Goal: Task Accomplishment & Management: Complete application form

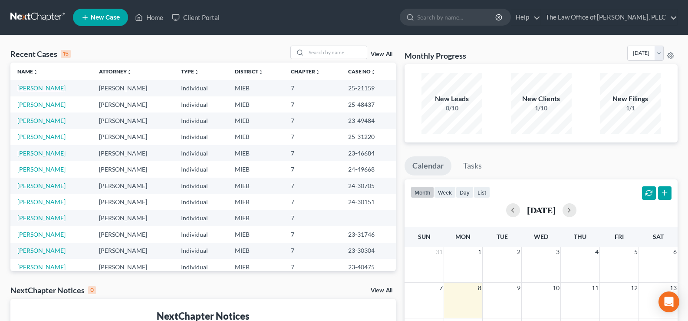
click at [25, 86] on link "[PERSON_NAME]" at bounding box center [41, 87] width 48 height 7
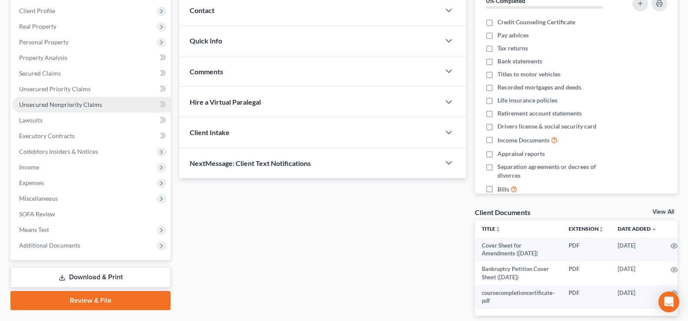
scroll to position [167, 0]
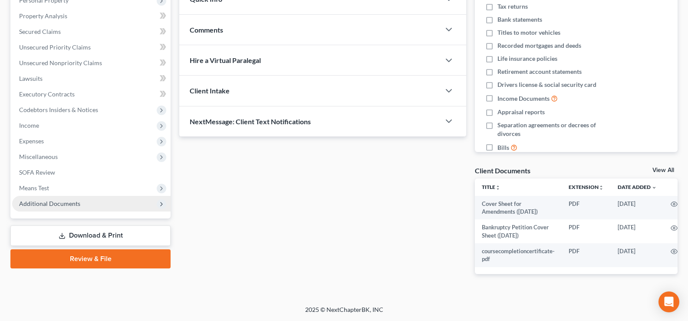
click at [81, 197] on span "Additional Documents" at bounding box center [91, 204] width 158 height 16
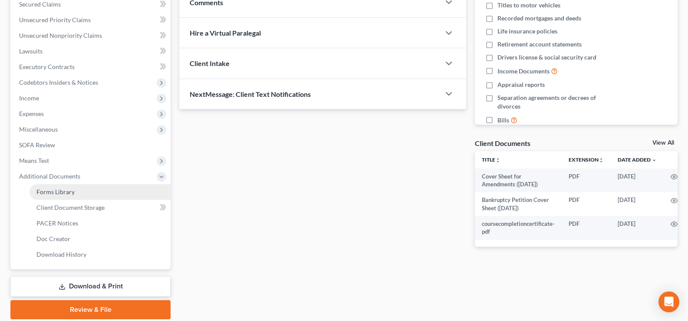
scroll to position [219, 0]
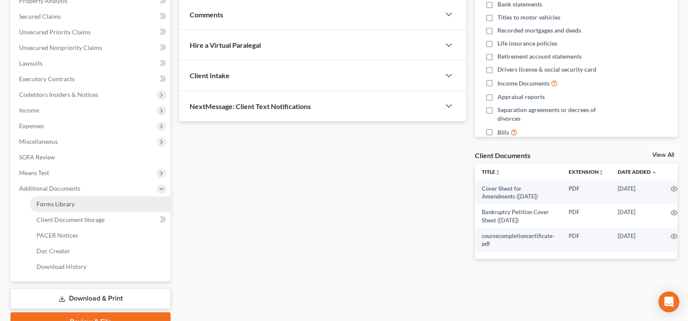
click at [66, 204] on span "Forms Library" at bounding box center [55, 203] width 38 height 7
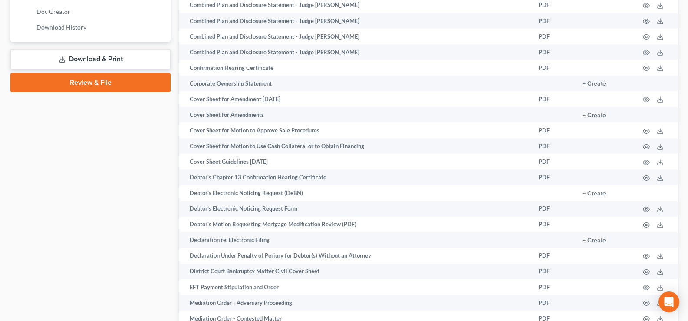
scroll to position [434, 0]
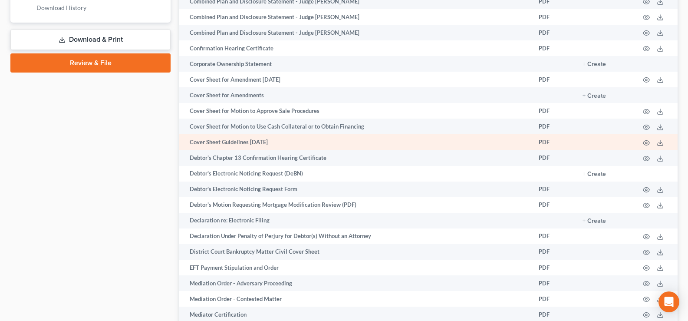
click at [264, 145] on td "Cover Sheet Guidelines [DATE]" at bounding box center [355, 142] width 353 height 16
click at [645, 143] on icon "button" at bounding box center [646, 142] width 7 height 7
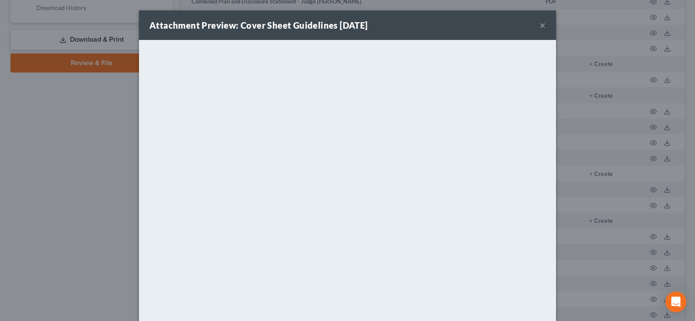
click at [539, 26] on button "×" at bounding box center [542, 25] width 6 height 10
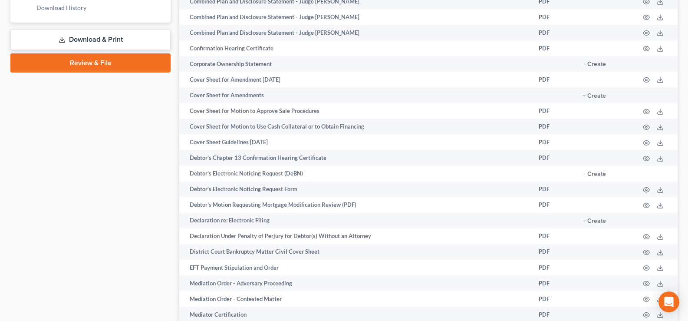
click at [109, 66] on link "Review & File" at bounding box center [90, 62] width 160 height 19
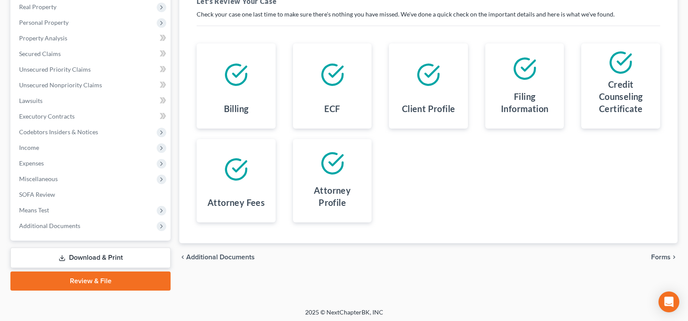
scroll to position [141, 0]
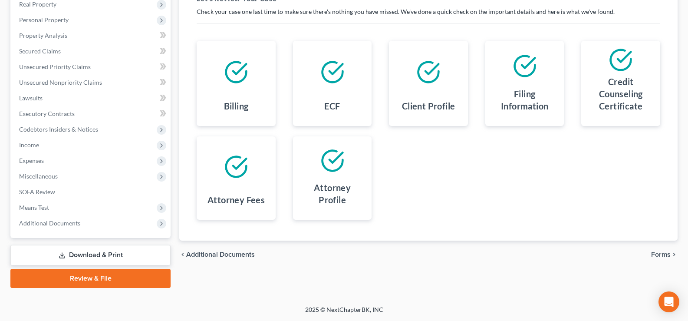
click at [657, 255] on span "Forms" at bounding box center [661, 254] width 20 height 7
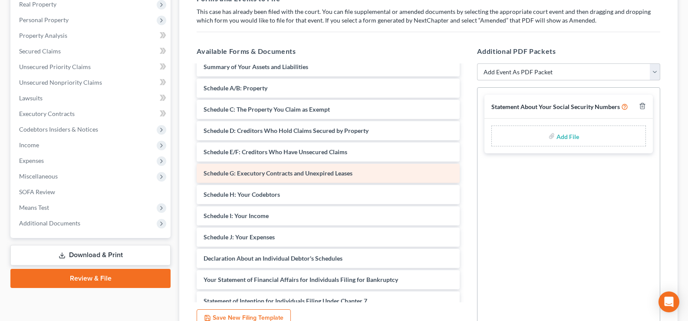
scroll to position [130, 0]
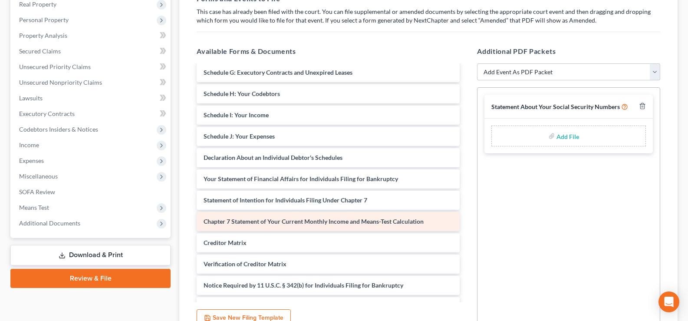
click at [356, 219] on span "Chapter 7 Statement of Your Current Monthly Income and Means-Test Calculation" at bounding box center [314, 221] width 220 height 7
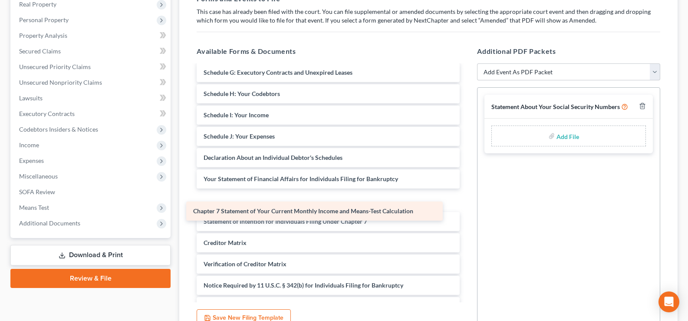
drag, startPoint x: 356, startPoint y: 219, endPoint x: 357, endPoint y: 196, distance: 23.1
click at [352, 200] on div "Chapter 7 Statement of Your Current Monthly Income and Means-Test Calculation V…" at bounding box center [328, 157] width 277 height 445
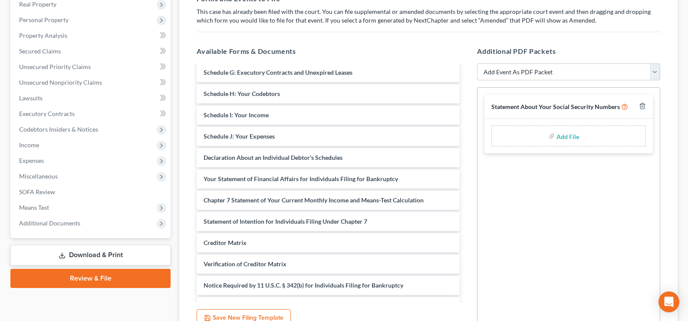
click at [659, 75] on select "Add Event As PDF Packet 20 Largest Unsecured Creditors Amended Disclosure State…" at bounding box center [568, 71] width 183 height 17
select select "12"
click at [477, 63] on select "Add Event As PDF Packet 20 Largest Unsecured Creditors Amended Disclosure State…" at bounding box center [568, 71] width 183 height 17
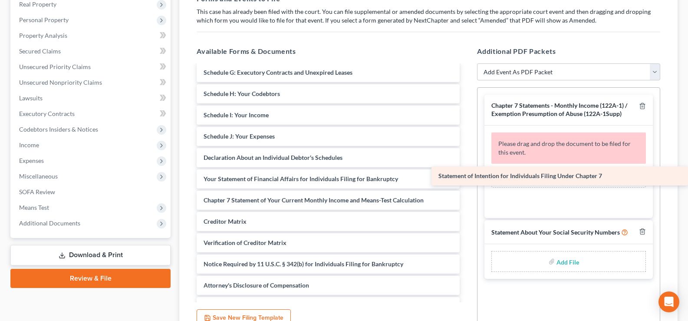
drag, startPoint x: 289, startPoint y: 222, endPoint x: 556, endPoint y: 178, distance: 270.6
click at [467, 178] on div "Statement of Intention for Individuals Filing Under Chapter 7 Voluntary Petitio…" at bounding box center [328, 146] width 277 height 423
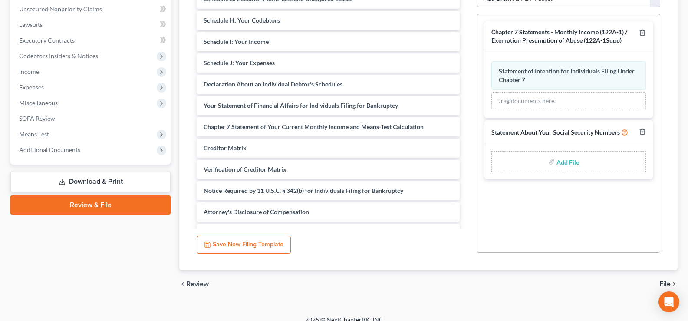
scroll to position [224, 0]
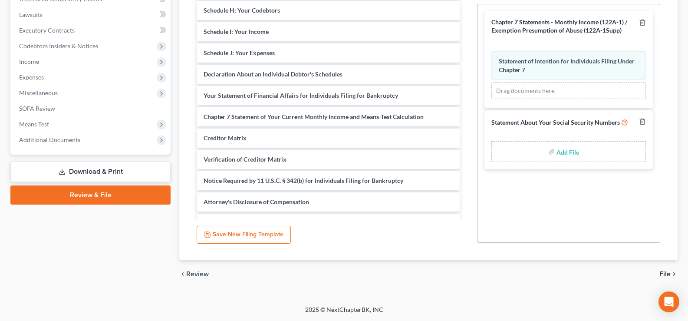
click at [663, 274] on span "File" at bounding box center [664, 273] width 11 height 7
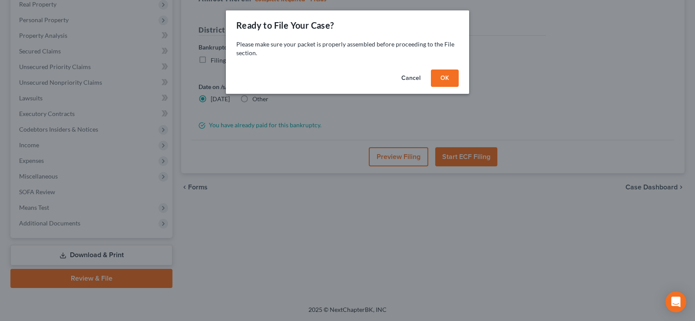
click at [447, 79] on button "OK" at bounding box center [445, 77] width 28 height 17
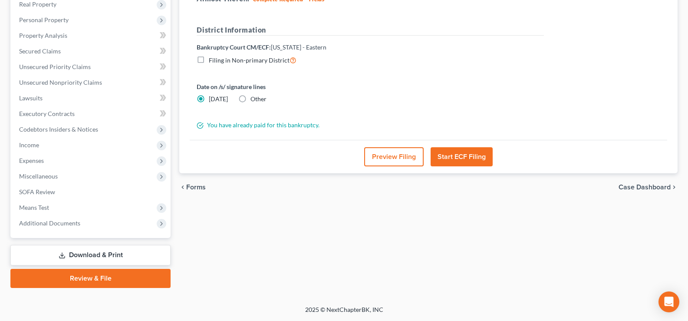
click at [397, 158] on button "Preview Filing" at bounding box center [393, 156] width 59 height 19
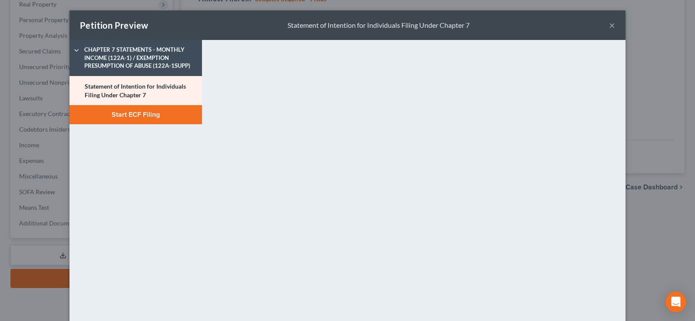
click at [610, 27] on button "×" at bounding box center [612, 25] width 6 height 10
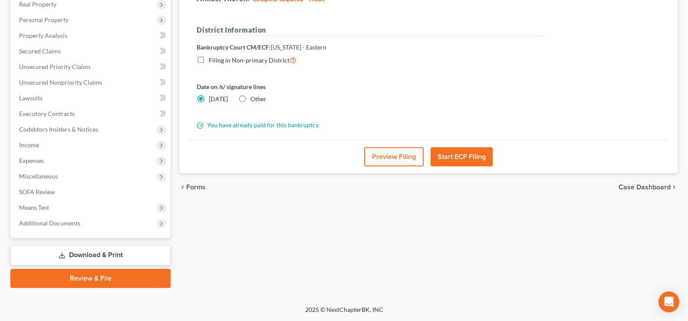
click at [195, 185] on span "Forms" at bounding box center [196, 187] width 20 height 7
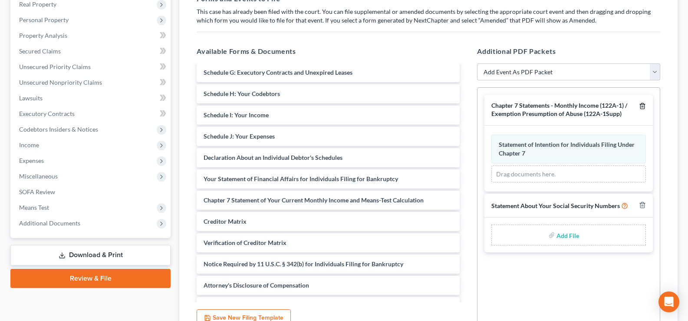
click at [641, 107] on icon "button" at bounding box center [642, 105] width 7 height 7
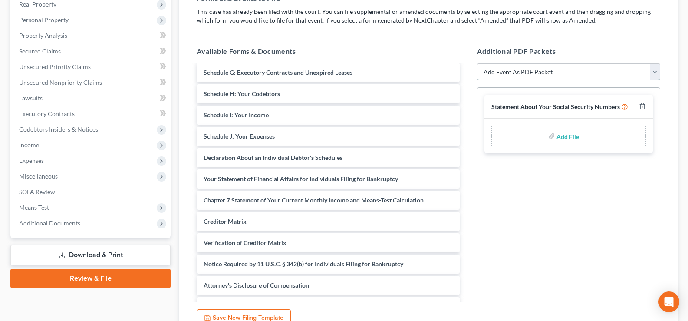
click at [655, 71] on select "Add Event As PDF Packet 20 Largest Unsecured Creditors Amended Disclosure State…" at bounding box center [568, 71] width 183 height 17
select select "12"
click at [477, 81] on select "Add Event As PDF Packet 20 Largest Unsecured Creditors Amended Disclosure State…" at bounding box center [568, 71] width 183 height 17
select select
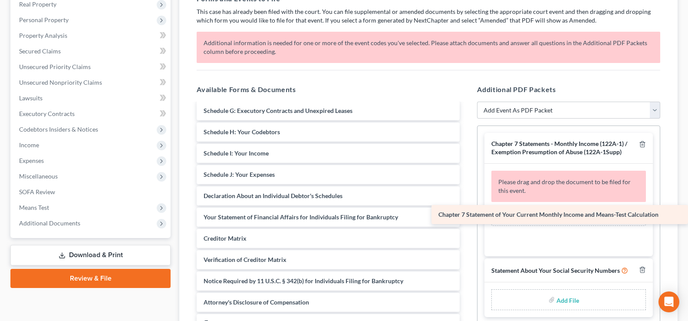
drag, startPoint x: 257, startPoint y: 242, endPoint x: 521, endPoint y: 218, distance: 265.0
click at [467, 218] on div "Chapter 7 Statement of Your Current Monthly Income and Means-Test Calculation V…" at bounding box center [328, 185] width 277 height 423
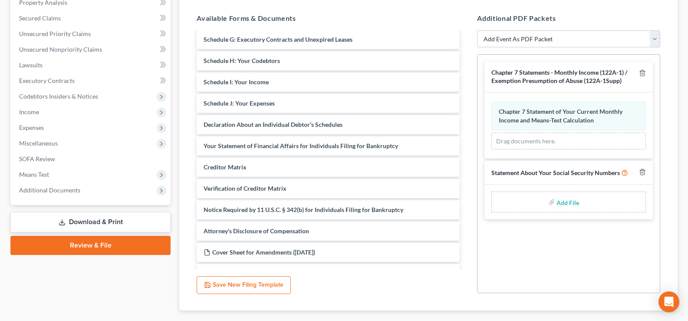
scroll to position [224, 0]
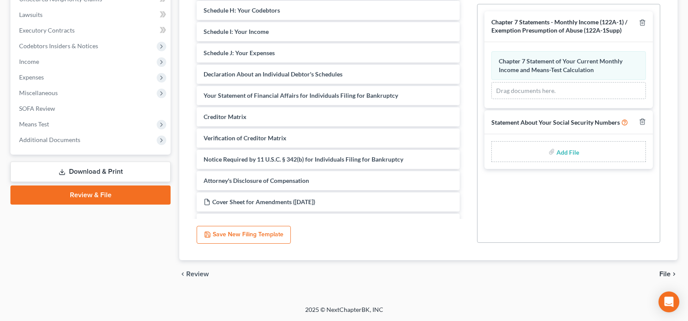
click at [663, 270] on span "File" at bounding box center [664, 273] width 11 height 7
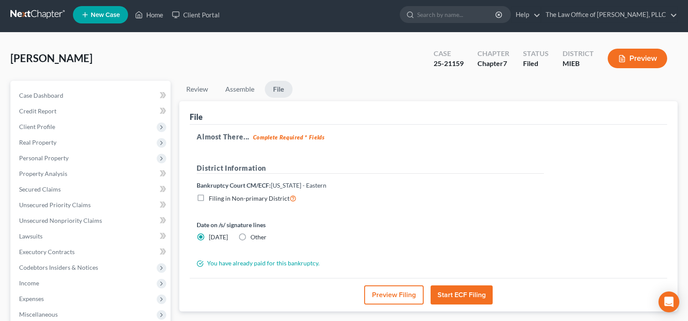
scroll to position [0, 0]
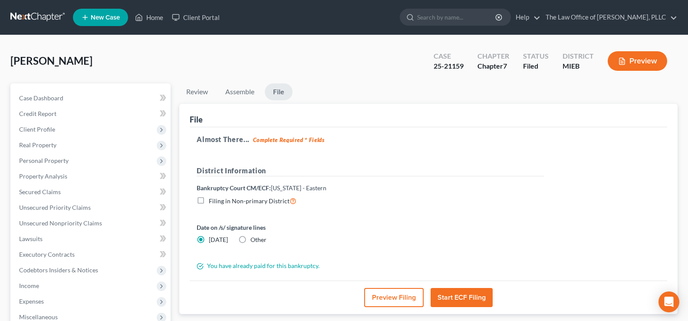
click at [383, 293] on button "Preview Filing" at bounding box center [393, 297] width 59 height 19
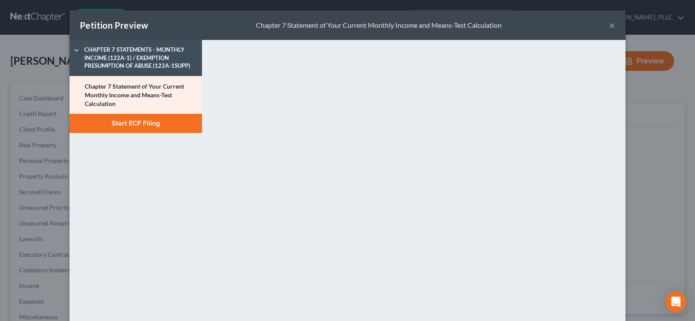
click at [611, 27] on button "×" at bounding box center [612, 25] width 6 height 10
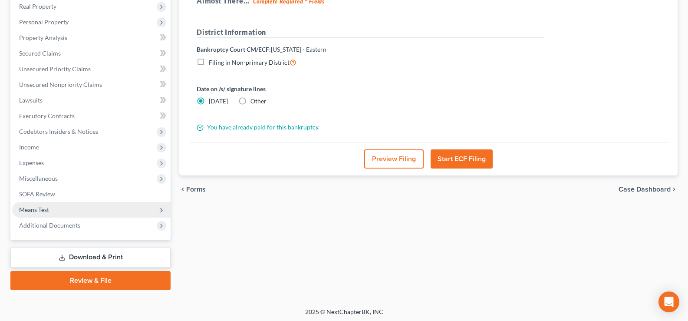
scroll to position [141, 0]
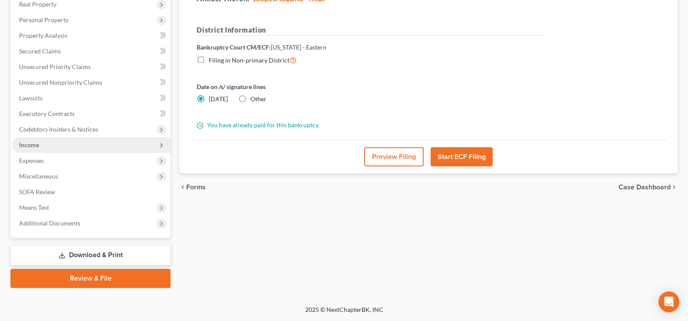
click at [53, 145] on span "Income" at bounding box center [91, 145] width 158 height 16
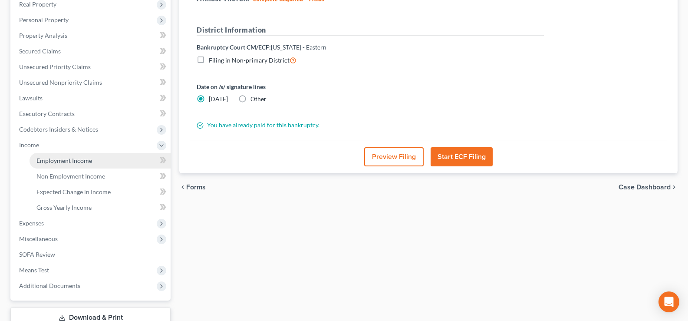
click at [58, 161] on span "Employment Income" at bounding box center [64, 160] width 56 height 7
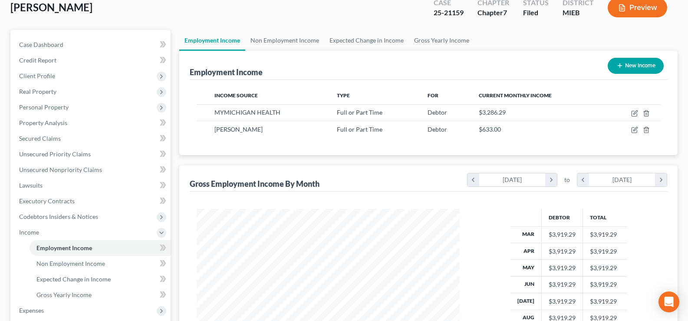
scroll to position [116, 0]
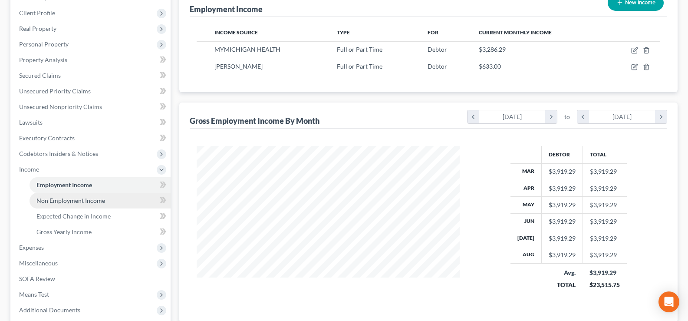
click at [86, 204] on span "Non Employment Income" at bounding box center [70, 200] width 69 height 7
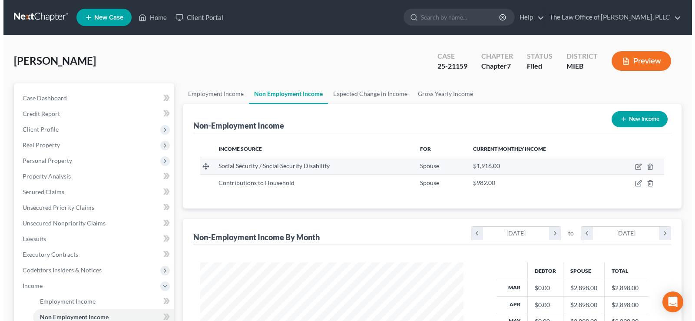
scroll to position [156, 280]
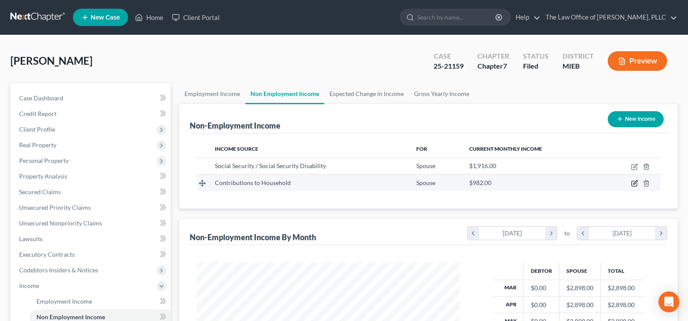
click at [636, 185] on icon "button" at bounding box center [634, 183] width 7 height 7
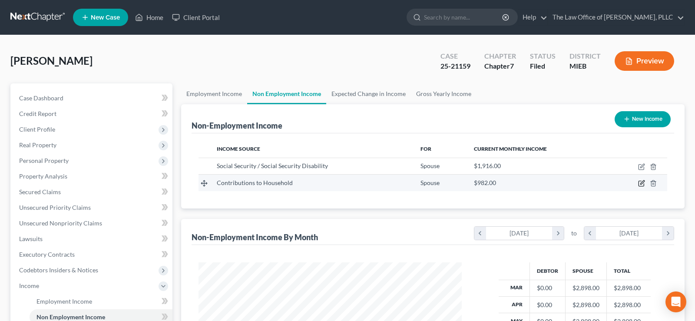
select select "8"
select select "0"
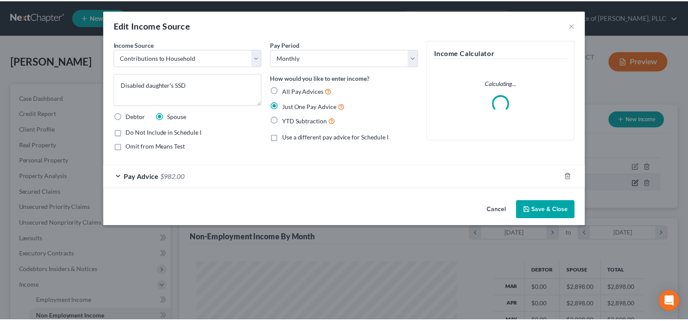
scroll to position [156, 283]
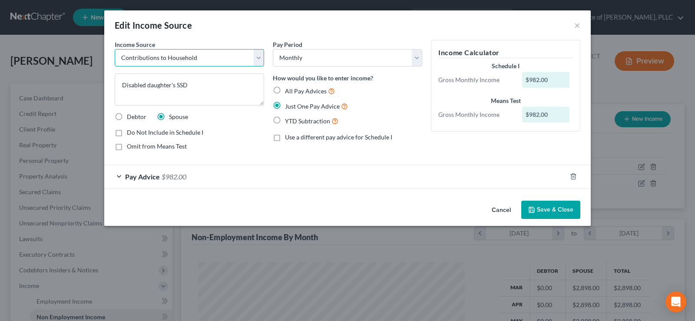
click at [256, 62] on select "Select Unemployment Disability (from employer) Pension Retirement Social Securi…" at bounding box center [189, 57] width 149 height 17
click at [410, 144] on div "Pay Period Select Monthly Twice Monthly Every Other Week Weekly How would you l…" at bounding box center [347, 99] width 158 height 118
click at [257, 53] on select "Select Unemployment Disability (from employer) Pension Retirement Social Securi…" at bounding box center [189, 57] width 149 height 17
click at [407, 136] on div "Use a different pay advice for Schedule I" at bounding box center [347, 137] width 149 height 9
click at [260, 56] on select "Select Unemployment Disability (from employer) Pension Retirement Social Securi…" at bounding box center [189, 57] width 149 height 17
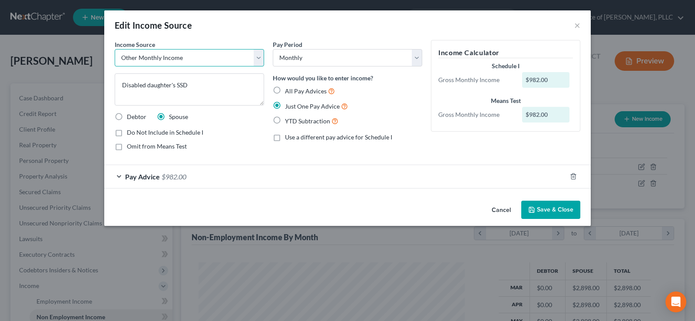
click at [115, 49] on select "Select Unemployment Disability (from employer) Pension Retirement Social Securi…" at bounding box center [189, 57] width 149 height 17
click at [260, 59] on select "Select Unemployment Disability (from employer) Pension Retirement Social Securi…" at bounding box center [189, 57] width 149 height 17
select select "4"
click at [115, 49] on select "Select Unemployment Disability (from employer) Pension Retirement Social Securi…" at bounding box center [189, 57] width 149 height 17
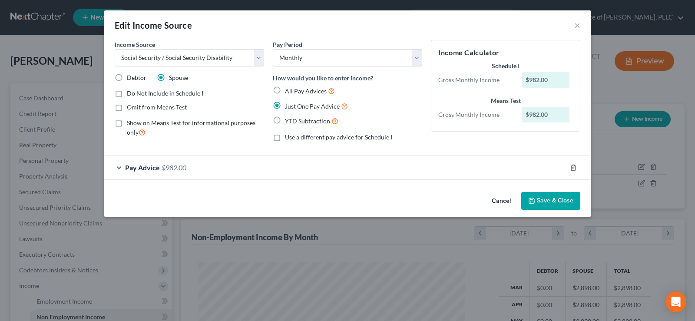
click at [550, 208] on button "Save & Close" at bounding box center [550, 201] width 59 height 18
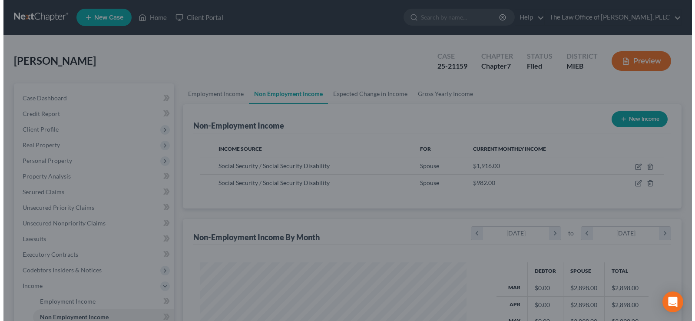
scroll to position [433993, 433868]
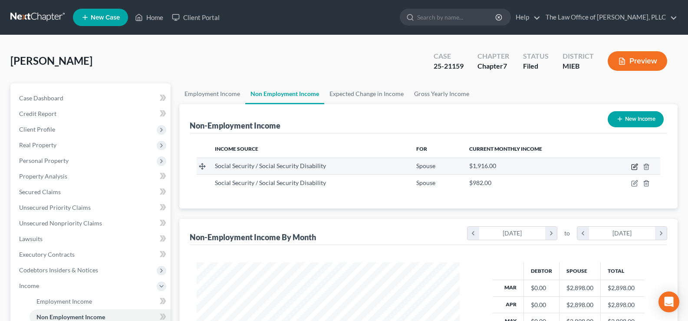
click at [634, 165] on icon "button" at bounding box center [634, 166] width 7 height 7
select select "4"
select select "0"
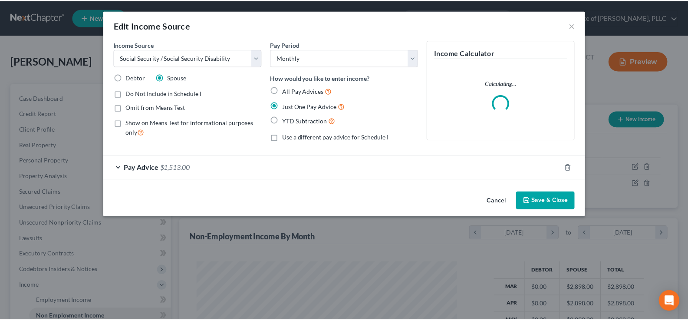
scroll to position [156, 283]
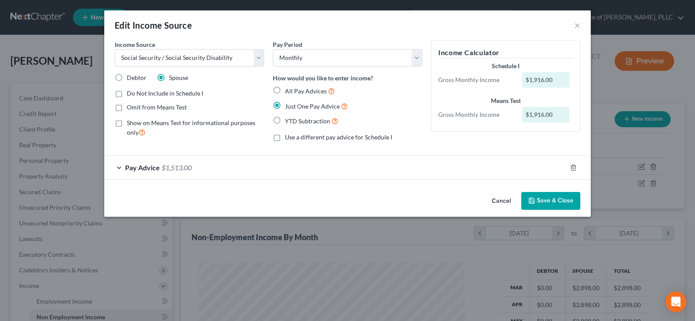
click at [549, 207] on button "Save & Close" at bounding box center [550, 201] width 59 height 18
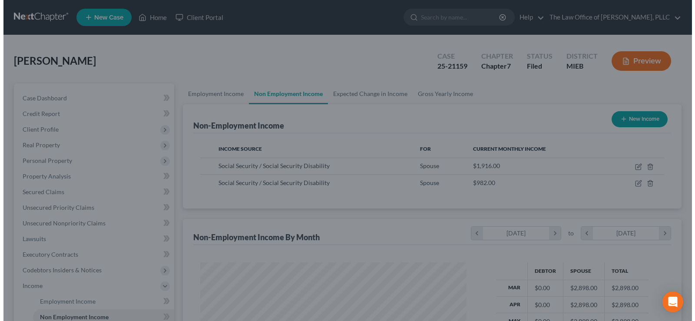
scroll to position [433993, 433868]
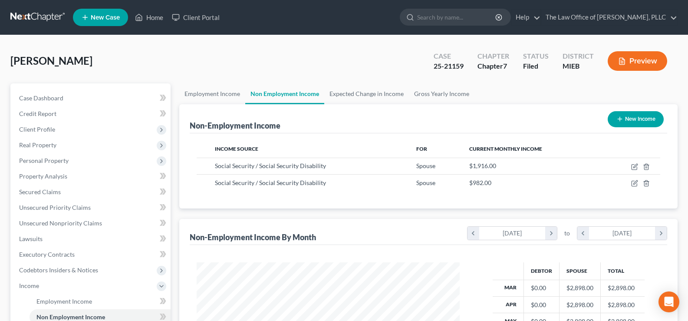
click at [626, 125] on button "New Income" at bounding box center [636, 119] width 56 height 16
select select "0"
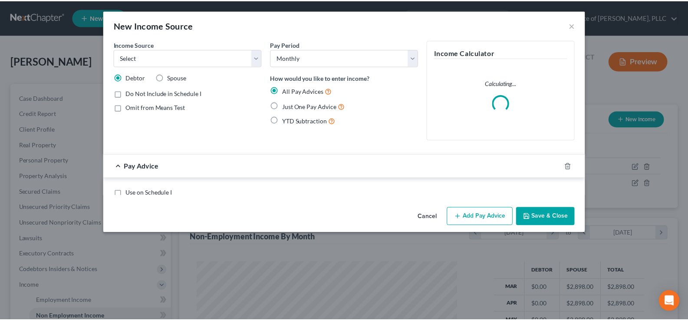
scroll to position [156, 283]
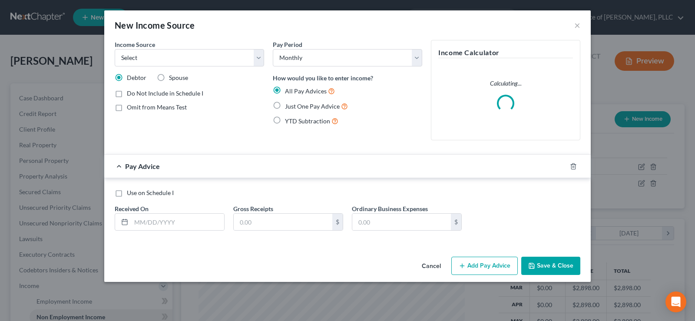
click at [581, 25] on div "New Income Source ×" at bounding box center [347, 25] width 486 height 30
click at [575, 24] on button "×" at bounding box center [577, 25] width 6 height 10
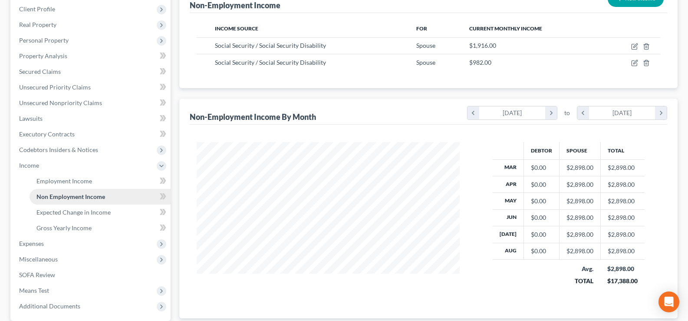
scroll to position [130, 0]
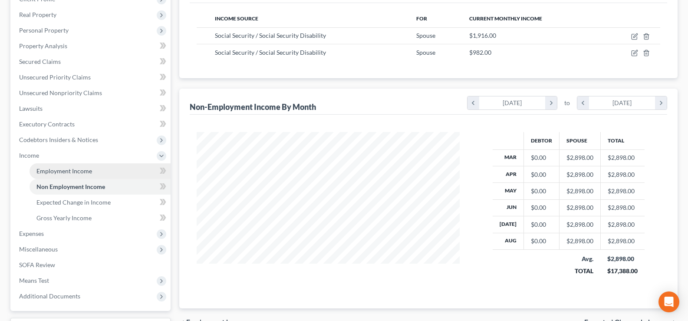
click at [71, 175] on link "Employment Income" at bounding box center [100, 171] width 141 height 16
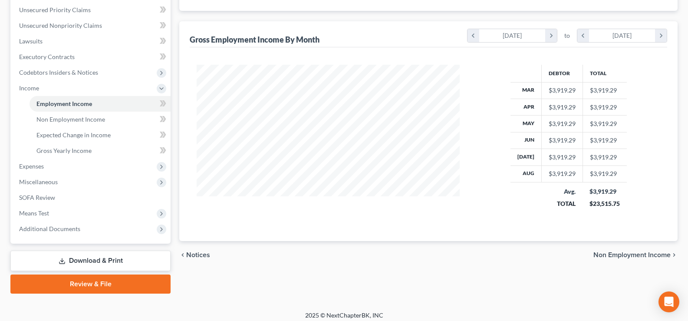
scroll to position [203, 0]
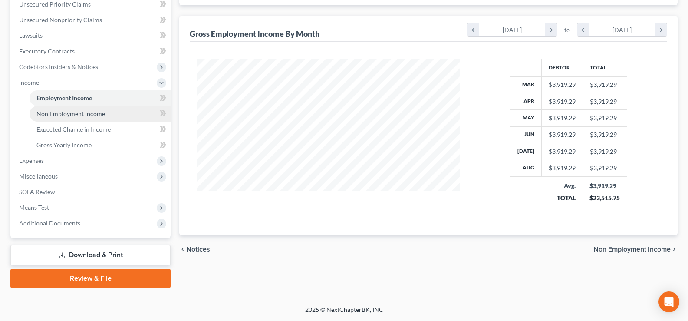
click at [72, 116] on span "Non Employment Income" at bounding box center [70, 113] width 69 height 7
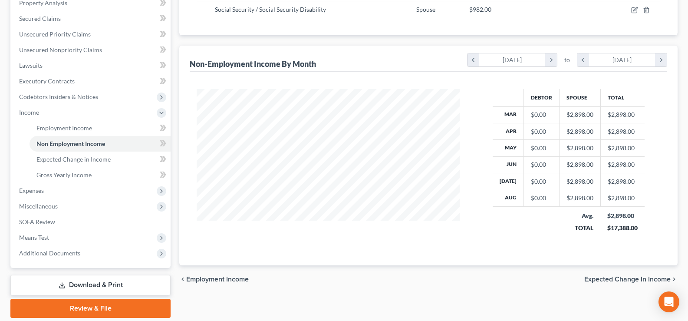
scroll to position [174, 0]
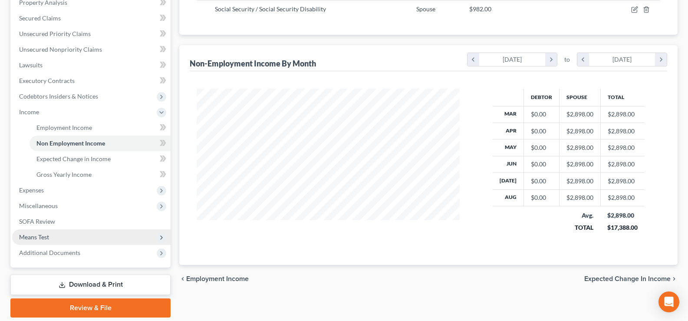
click at [37, 239] on span "Means Test" at bounding box center [34, 236] width 30 height 7
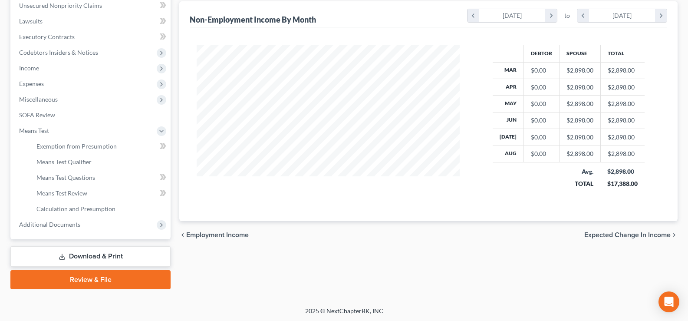
scroll to position [219, 0]
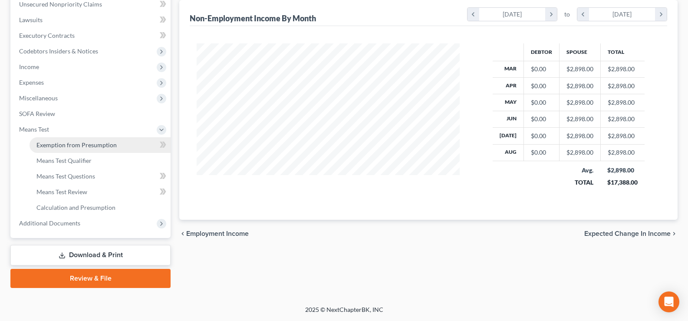
click at [78, 146] on span "Exemption from Presumption" at bounding box center [76, 144] width 80 height 7
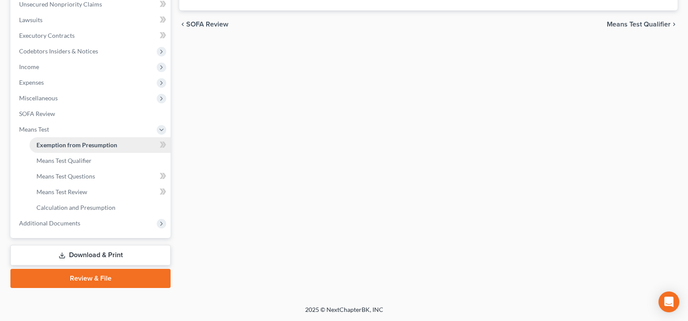
radio input "true"
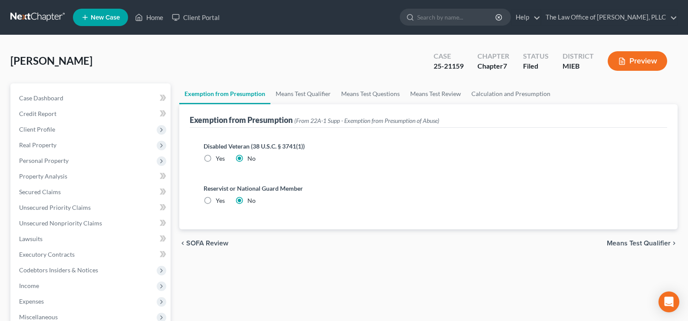
click at [642, 245] on span "Means Test Qualifier" at bounding box center [639, 243] width 64 height 7
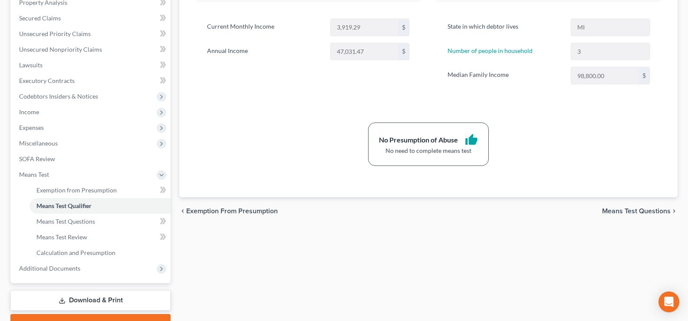
scroll to position [217, 0]
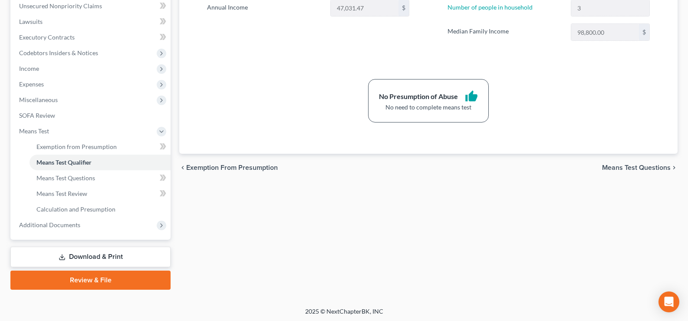
click at [122, 251] on link "Download & Print" at bounding box center [90, 257] width 160 height 20
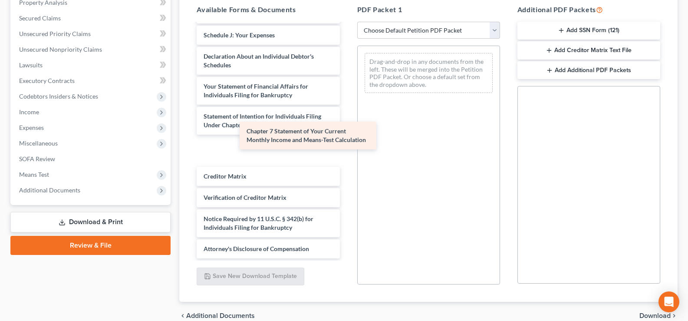
scroll to position [284, 0]
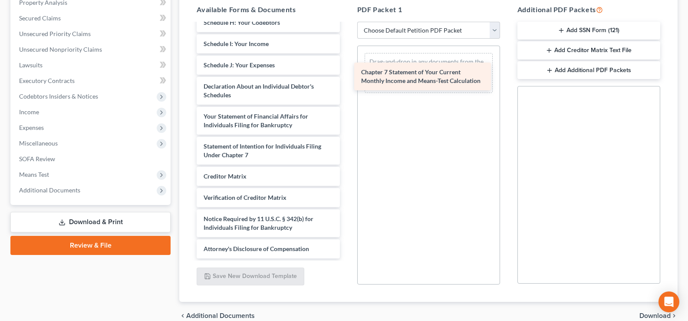
drag, startPoint x: 268, startPoint y: 153, endPoint x: 426, endPoint y: 77, distance: 175.9
click at [346, 77] on div "Chapter 7 Statement of Your Current Monthly Income and Means-Test Calculation C…" at bounding box center [268, 12] width 157 height 493
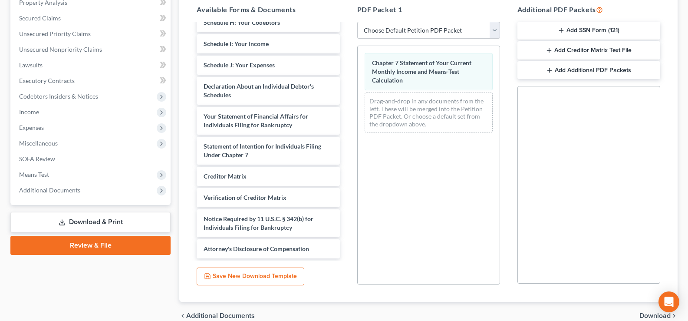
click at [665, 316] on span "Download" at bounding box center [655, 315] width 31 height 7
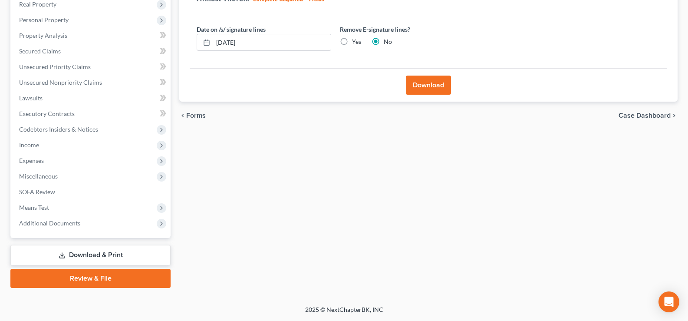
scroll to position [141, 0]
click at [425, 87] on button "Download" at bounding box center [428, 85] width 45 height 19
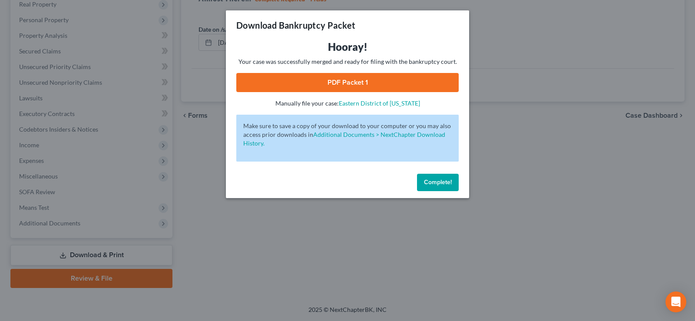
click at [379, 88] on link "PDF Packet 1" at bounding box center [347, 82] width 222 height 19
click at [435, 187] on button "Complete!" at bounding box center [438, 182] width 42 height 17
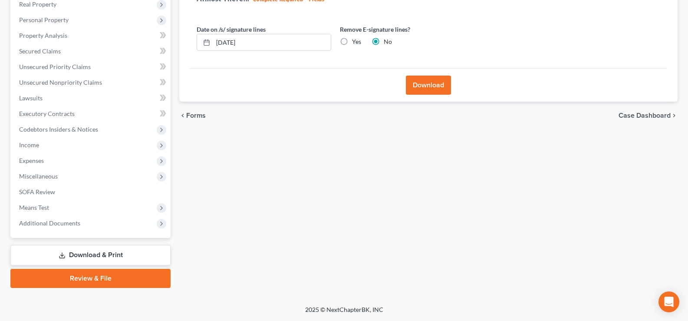
click at [73, 276] on link "Review & File" at bounding box center [90, 278] width 160 height 19
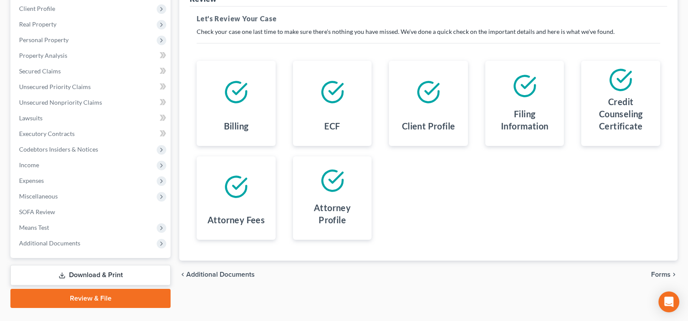
scroll to position [141, 0]
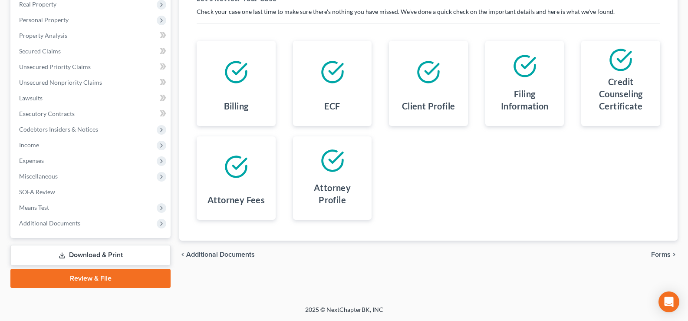
click at [656, 256] on span "Forms" at bounding box center [661, 254] width 20 height 7
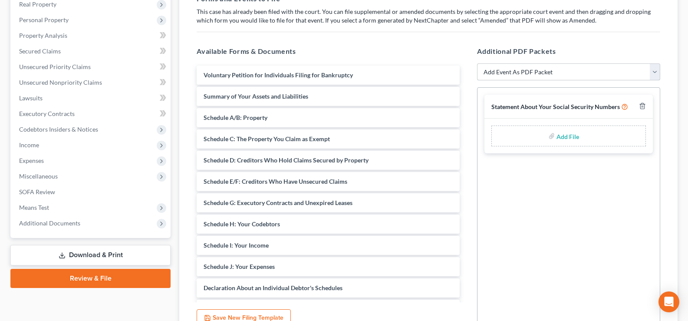
click at [650, 74] on select "Add Event As PDF Packet 20 Largest Unsecured Creditors Amended Disclosure State…" at bounding box center [568, 71] width 183 height 17
select select "10"
click at [477, 63] on select "Add Event As PDF Packet 20 Largest Unsecured Creditors Amended Disclosure State…" at bounding box center [568, 71] width 183 height 17
select select
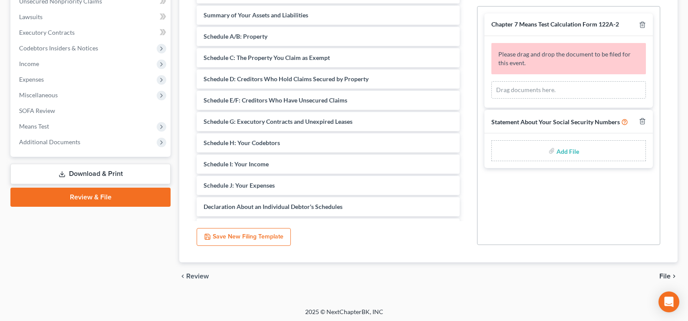
scroll to position [224, 0]
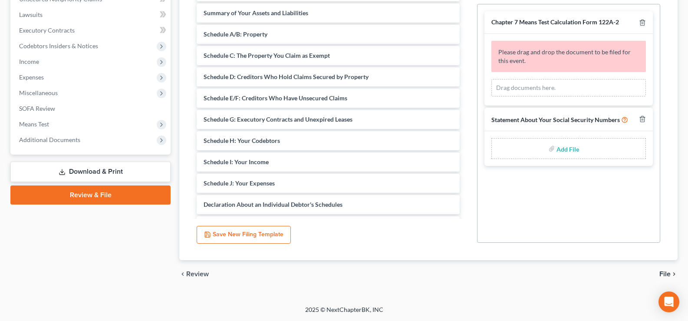
click at [663, 270] on span "File" at bounding box center [664, 273] width 11 height 7
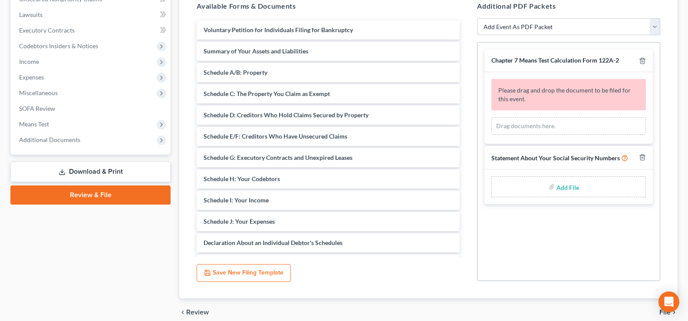
scroll to position [262, 0]
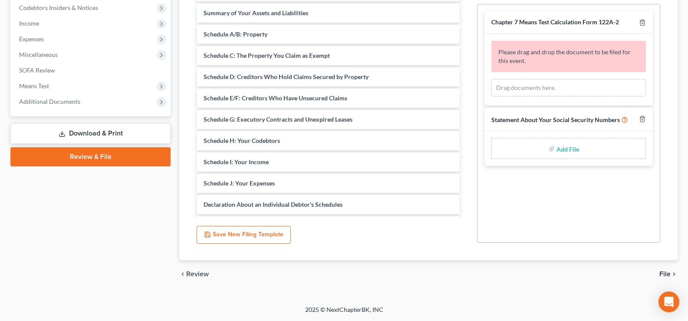
click at [663, 272] on span "File" at bounding box center [664, 273] width 11 height 7
click at [663, 275] on span "File" at bounding box center [664, 273] width 11 height 7
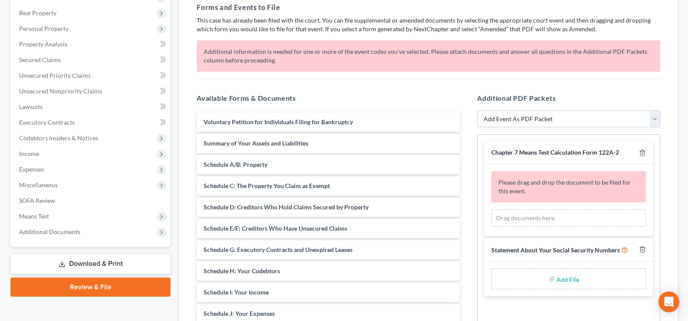
scroll to position [89, 0]
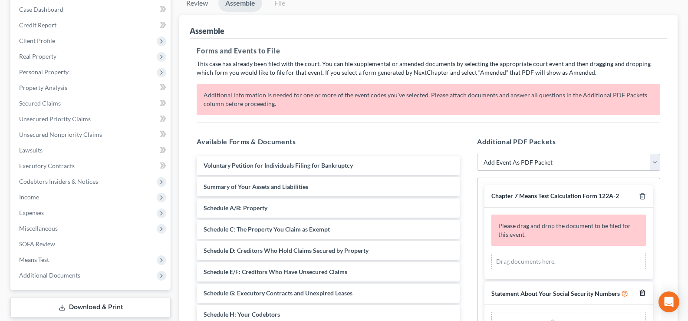
click at [641, 294] on icon "button" at bounding box center [642, 293] width 4 height 6
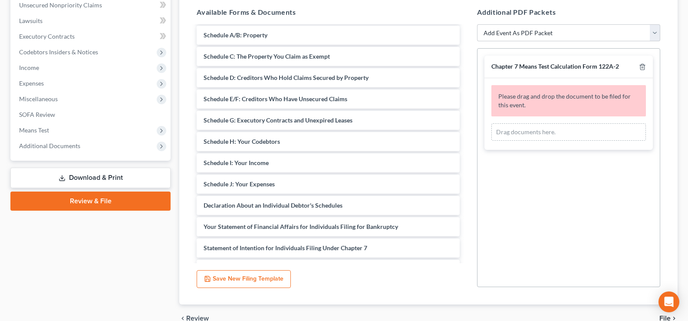
scroll to position [262, 0]
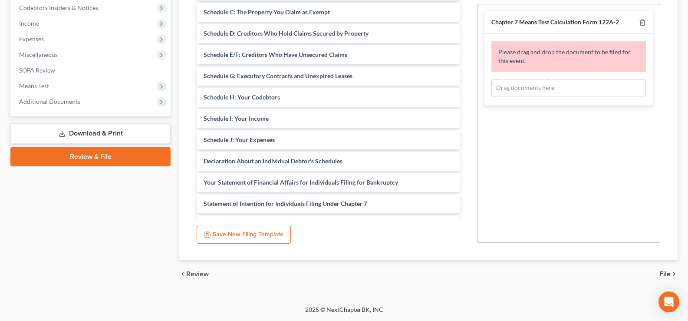
click at [659, 273] on span "File" at bounding box center [664, 273] width 11 height 7
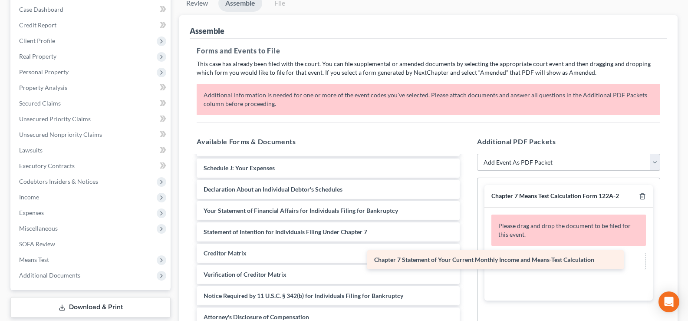
scroll to position [189, 0]
drag, startPoint x: 352, startPoint y: 234, endPoint x: 582, endPoint y: 261, distance: 232.1
click at [467, 261] on div "Chapter 7 Statement of Your Current Monthly Income and Means-Test Calculation V…" at bounding box center [328, 178] width 277 height 423
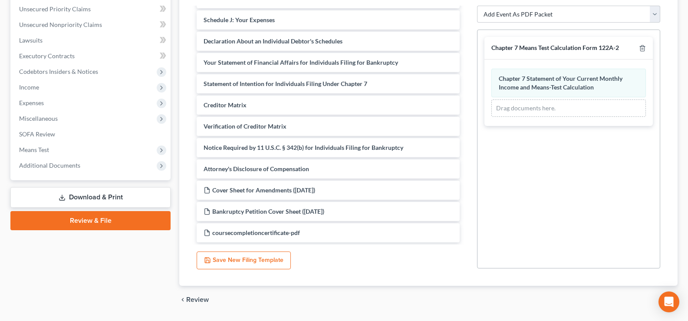
scroll to position [219, 0]
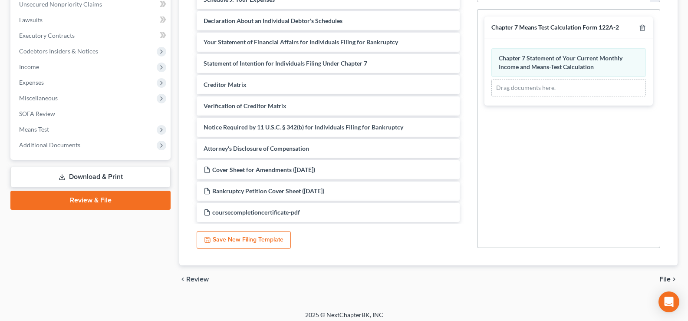
click at [666, 279] on span "File" at bounding box center [664, 279] width 11 height 7
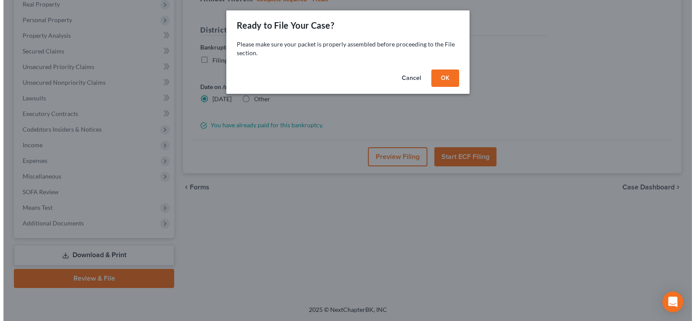
scroll to position [141, 0]
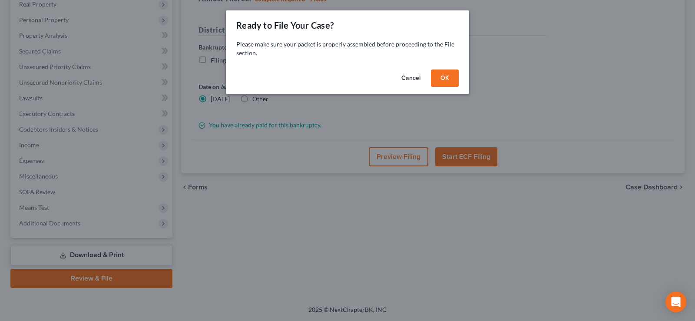
click at [459, 76] on div "Cancel OK" at bounding box center [347, 80] width 243 height 28
click at [448, 79] on button "OK" at bounding box center [445, 77] width 28 height 17
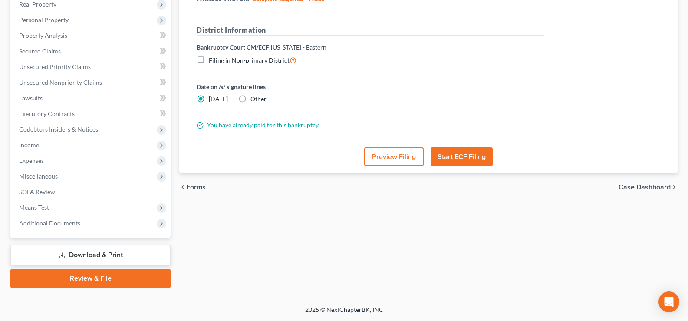
click at [381, 155] on button "Preview Filing" at bounding box center [393, 156] width 59 height 19
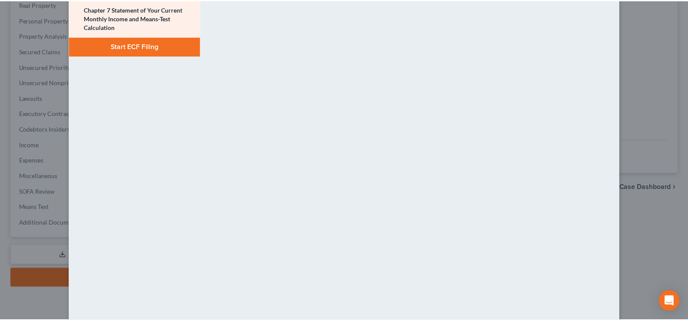
scroll to position [43, 0]
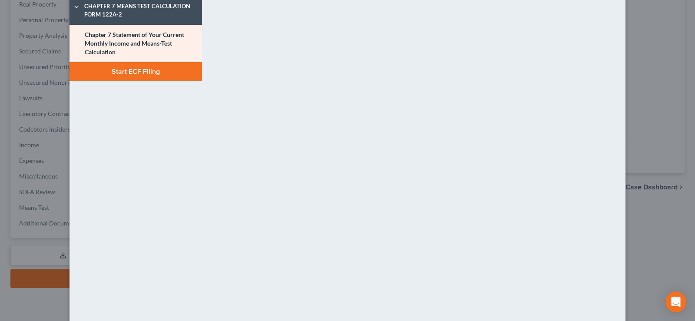
click at [632, 111] on div "Petition Preview Chapter 7 Statement of Your Current Monthly Income and Means-T…" at bounding box center [347, 160] width 695 height 321
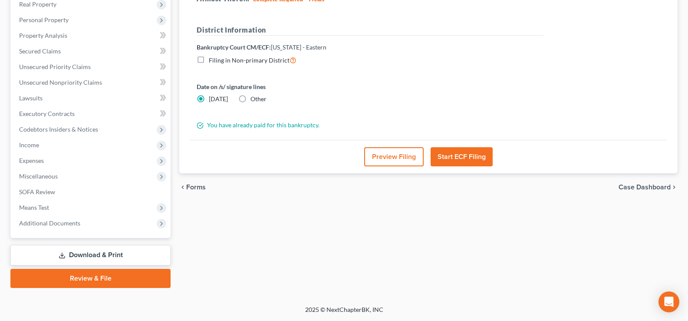
click at [452, 157] on button "Start ECF Filing" at bounding box center [462, 156] width 62 height 19
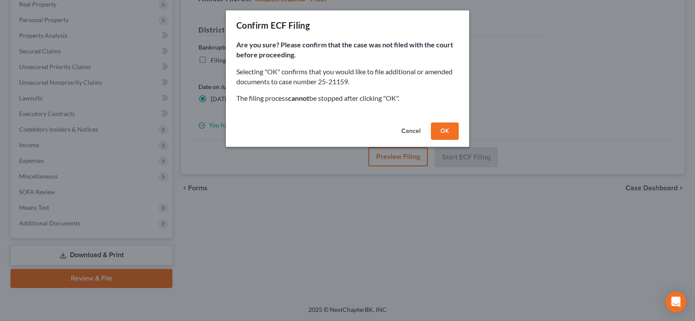
click at [442, 126] on button "OK" at bounding box center [445, 130] width 28 height 17
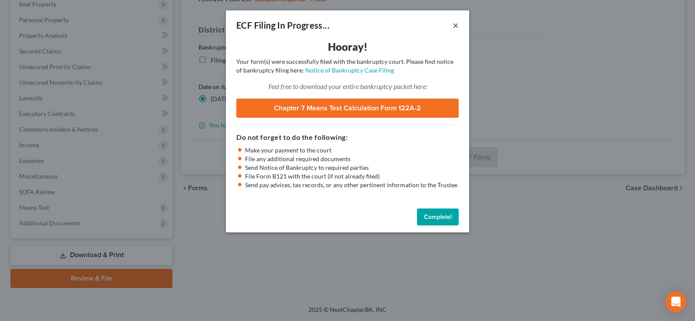
click at [453, 26] on button "×" at bounding box center [455, 25] width 6 height 10
